Goal: Information Seeking & Learning: Understand process/instructions

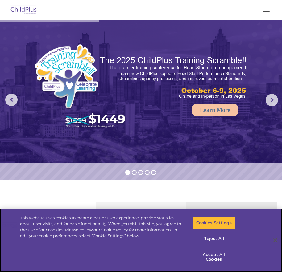
select select "MEDIUM"
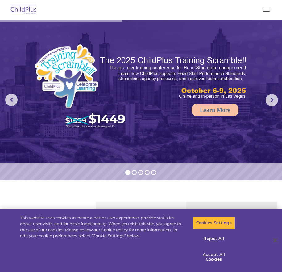
click at [265, 12] on span "button" at bounding box center [266, 11] width 7 height 1
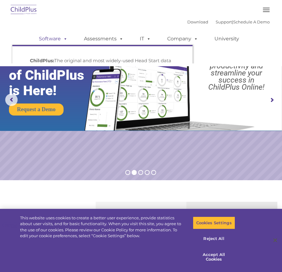
click at [61, 40] on span at bounding box center [64, 39] width 7 height 6
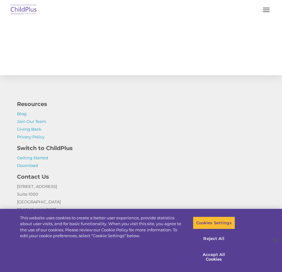
scroll to position [719, 0]
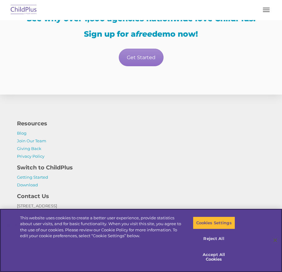
scroll to position [1172, 0]
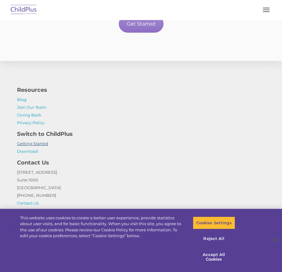
click at [33, 145] on link "Getting Started" at bounding box center [32, 143] width 31 height 5
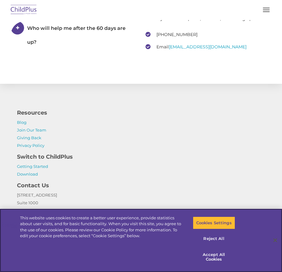
scroll to position [1152, 0]
